Goal: Task Accomplishment & Management: Manage account settings

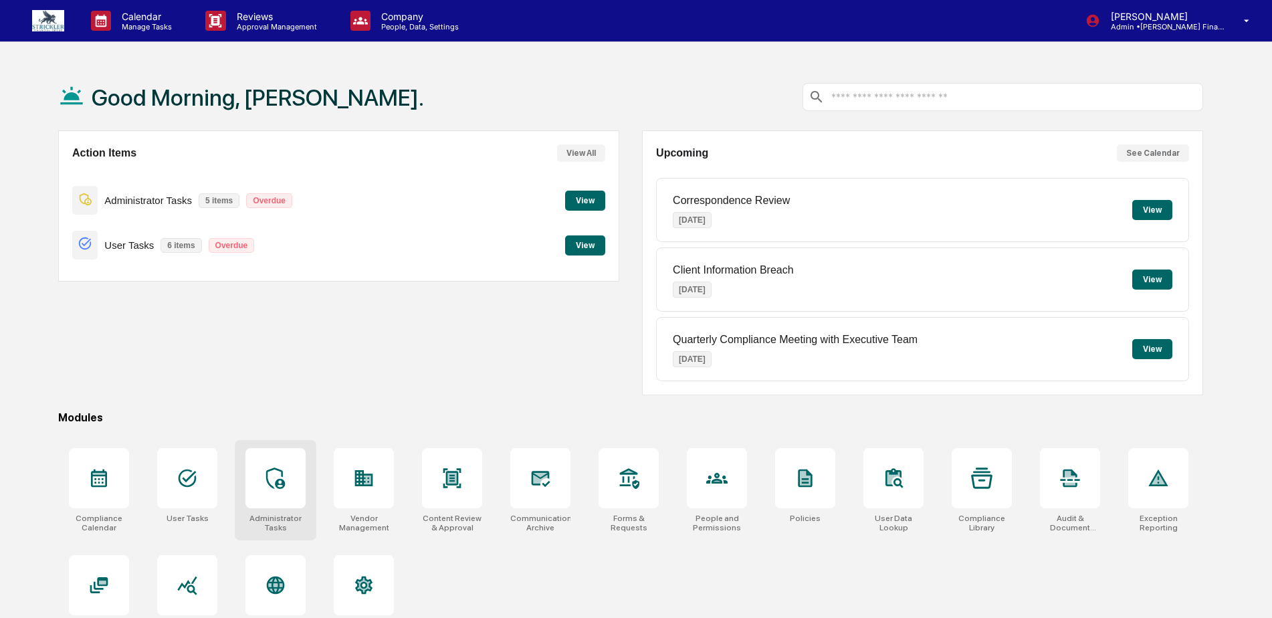
click at [276, 472] on icon at bounding box center [275, 478] width 21 height 21
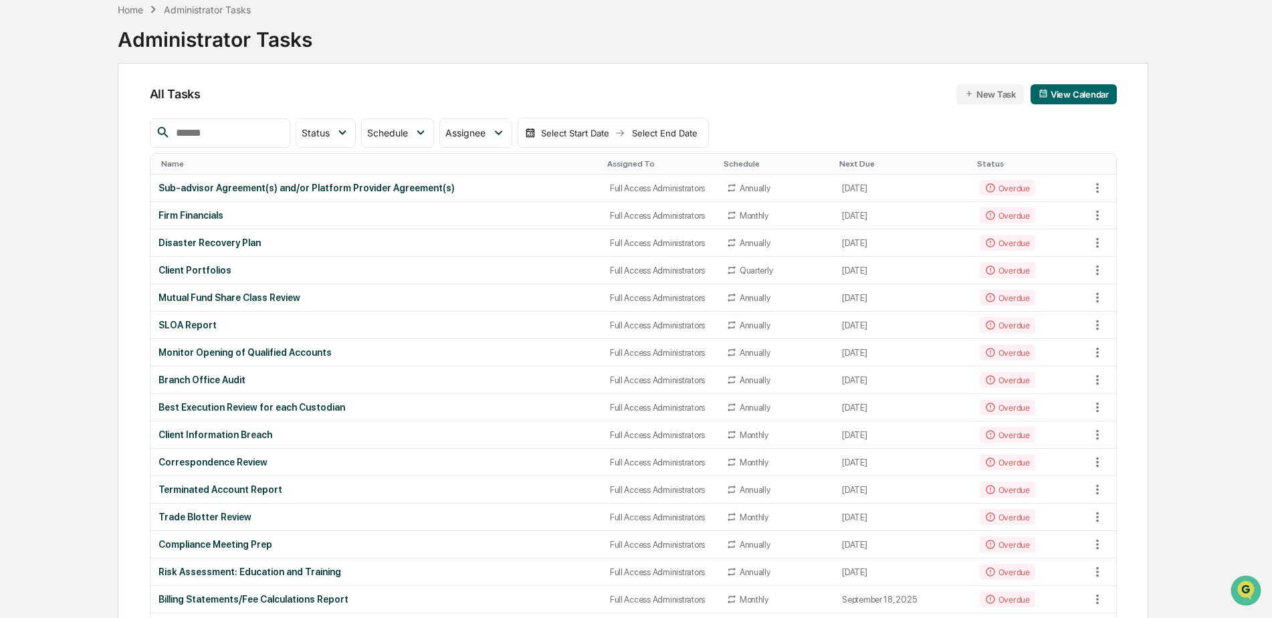
scroll to position [67, 0]
click at [256, 188] on div "Sub-advisor Agreement(s) and/or Platform Provider Agreement(s)" at bounding box center [376, 188] width 435 height 11
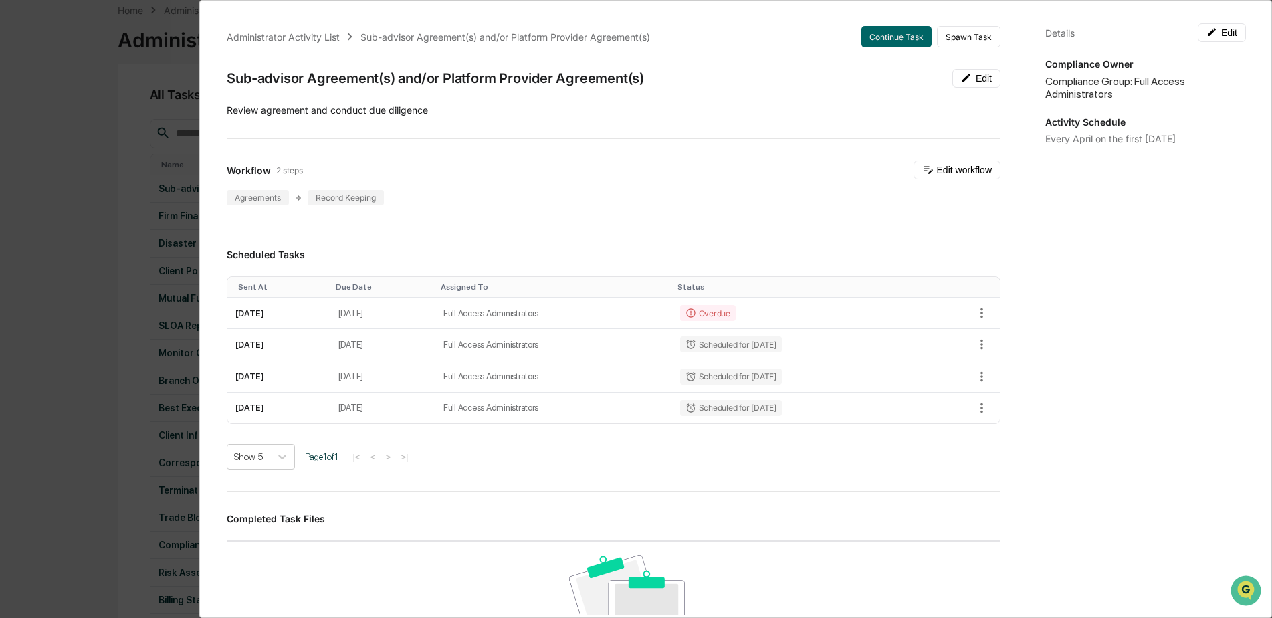
click at [649, 144] on div "Administrator Activity List Sub-advisor Agreement(s) and/or Platform Provider A…" at bounding box center [614, 468] width 806 height 917
click at [286, 134] on div "Administrator Activity List Sub-advisor Agreement(s) and/or Platform Provider A…" at bounding box center [614, 468] width 806 height 917
drag, startPoint x: 266, startPoint y: 75, endPoint x: 662, endPoint y: 62, distance: 396.8
click at [662, 62] on div "Administrator Activity List Sub-advisor Agreement(s) and/or Platform Provider A…" at bounding box center [614, 468] width 806 height 917
drag, startPoint x: 662, startPoint y: 62, endPoint x: 647, endPoint y: 179, distance: 117.4
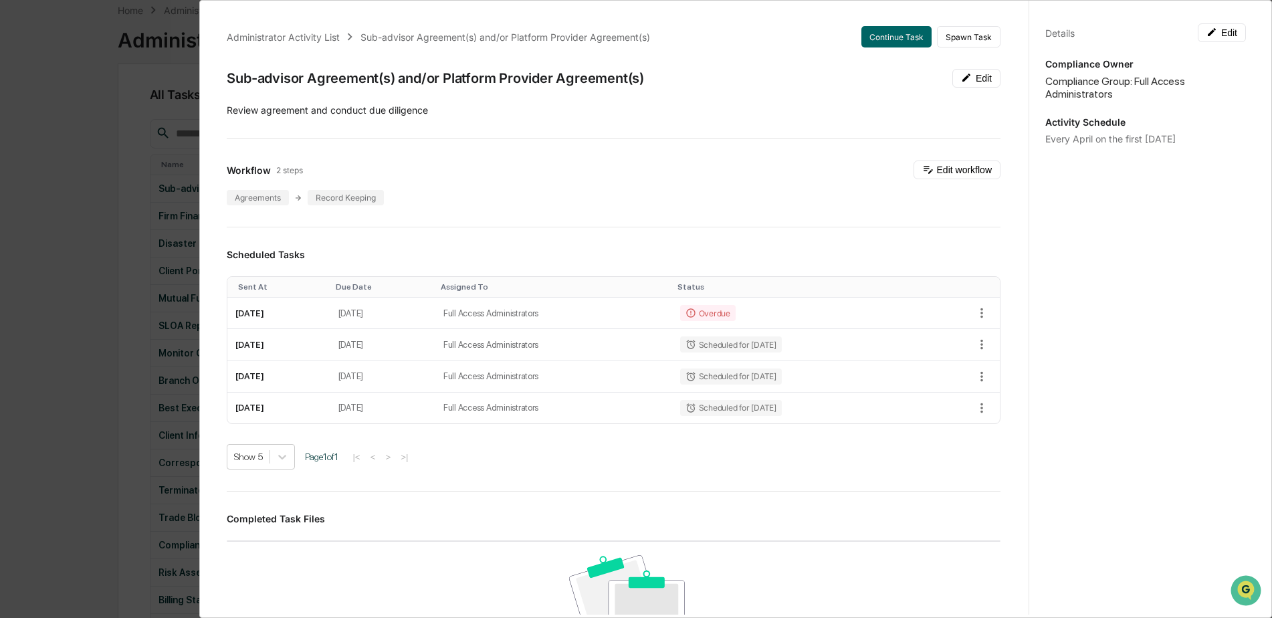
click at [647, 179] on div "Workflow 2 steps Edit workflow" at bounding box center [614, 170] width 774 height 19
click at [171, 80] on div "Administrator Activity List Sub-advisor Agreement(s) and/or Platform Provider A…" at bounding box center [636, 309] width 1272 height 618
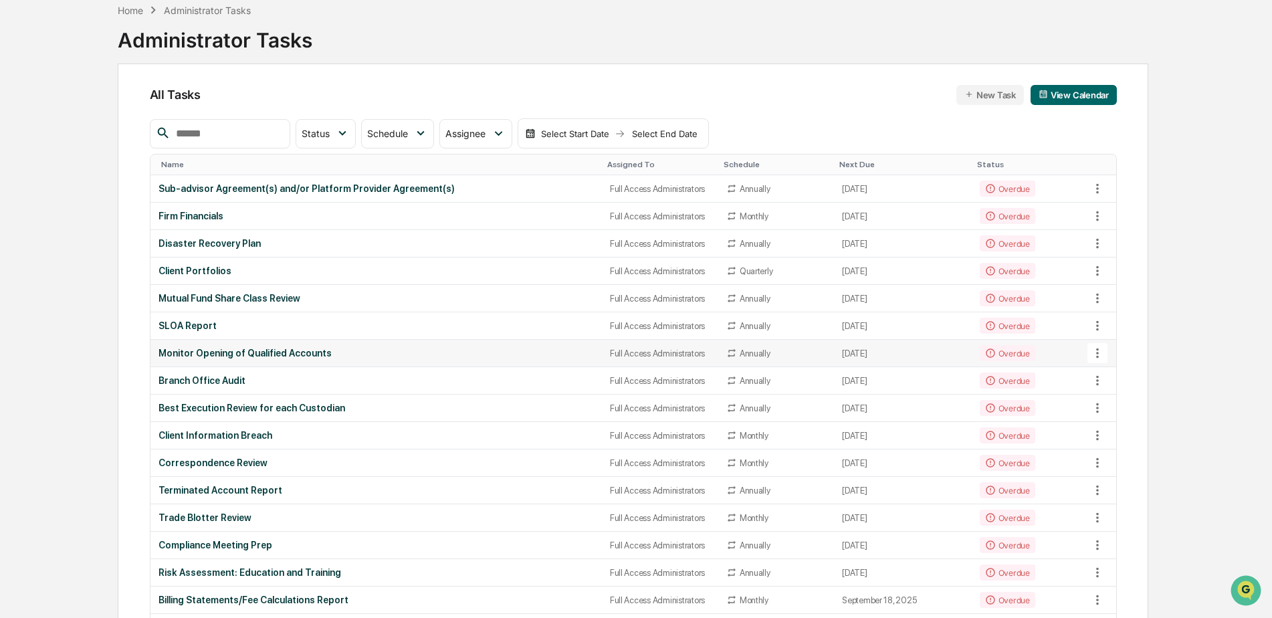
click at [1098, 350] on icon at bounding box center [1097, 353] width 3 height 10
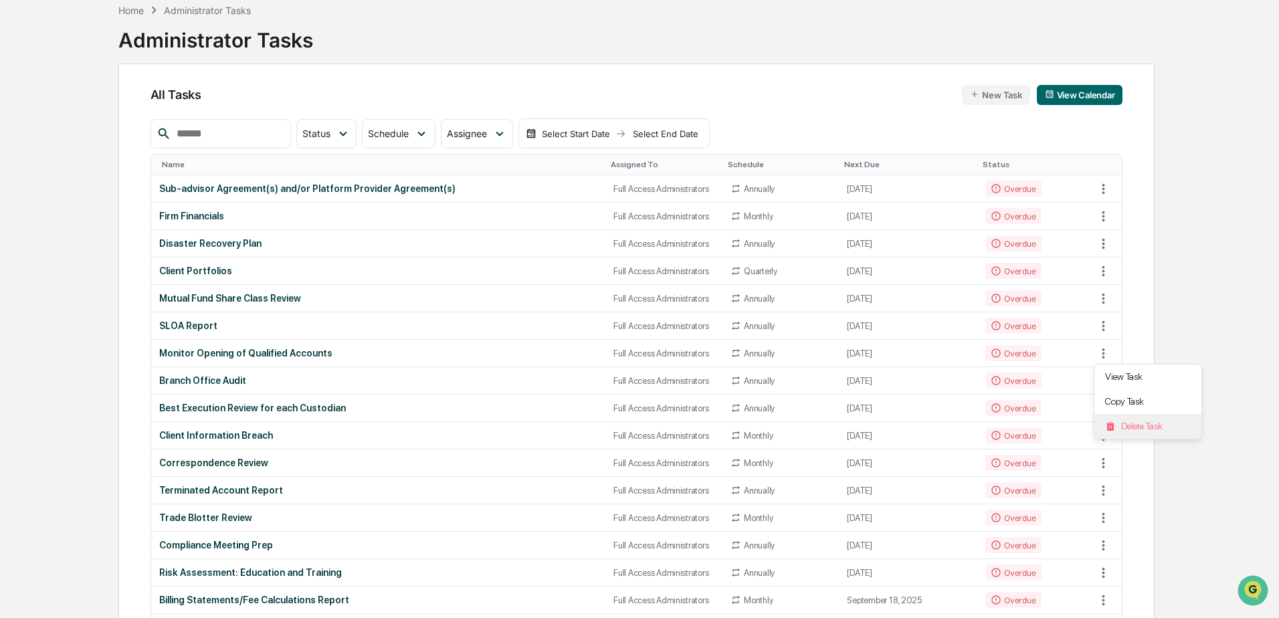
click at [1122, 425] on li "Delete Task" at bounding box center [1147, 426] width 107 height 25
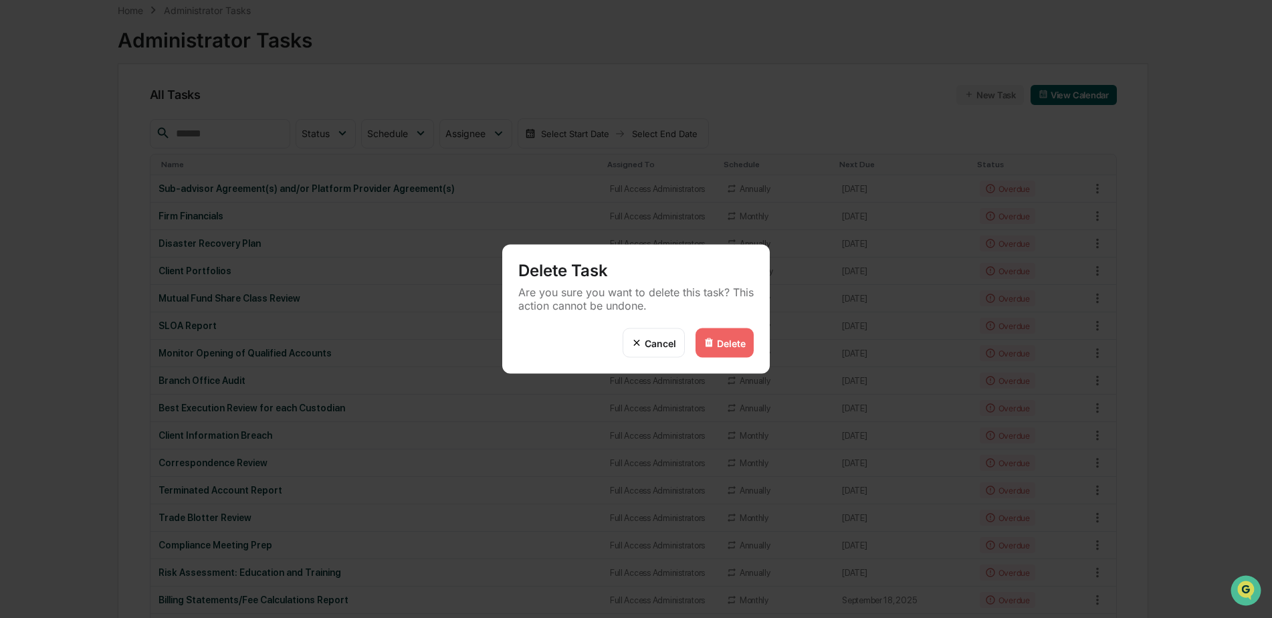
click at [722, 348] on div "Delete" at bounding box center [731, 342] width 29 height 11
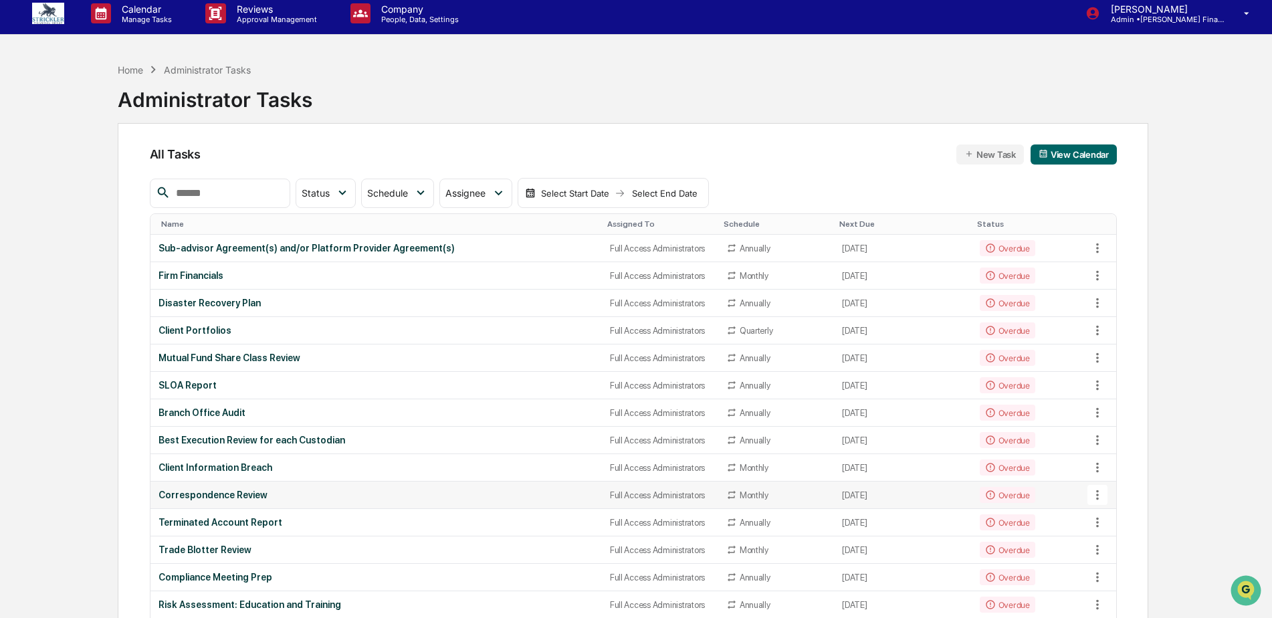
scroll to position [0, 0]
